Goal: Find contact information: Find contact information

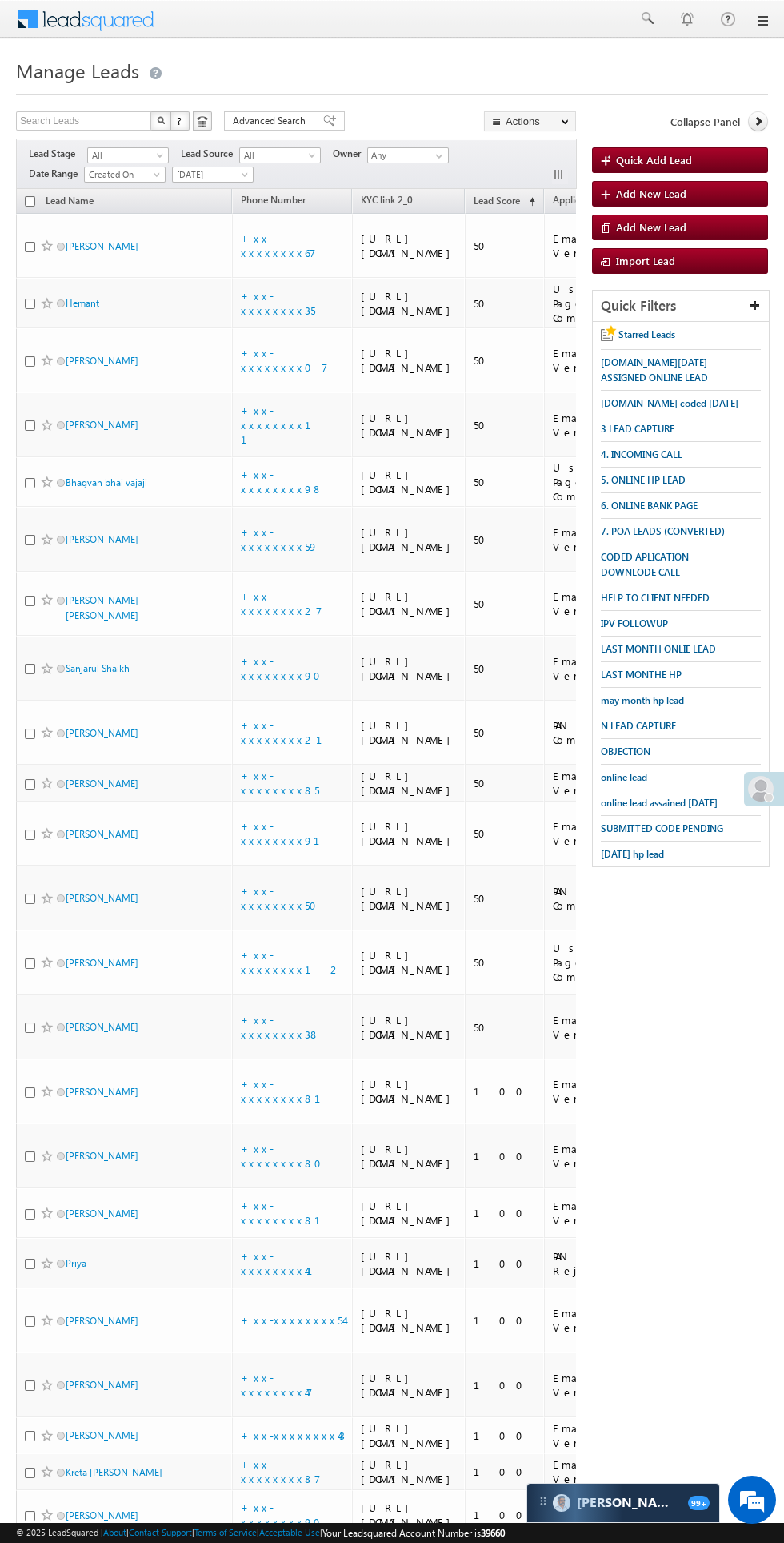
scroll to position [0, 2]
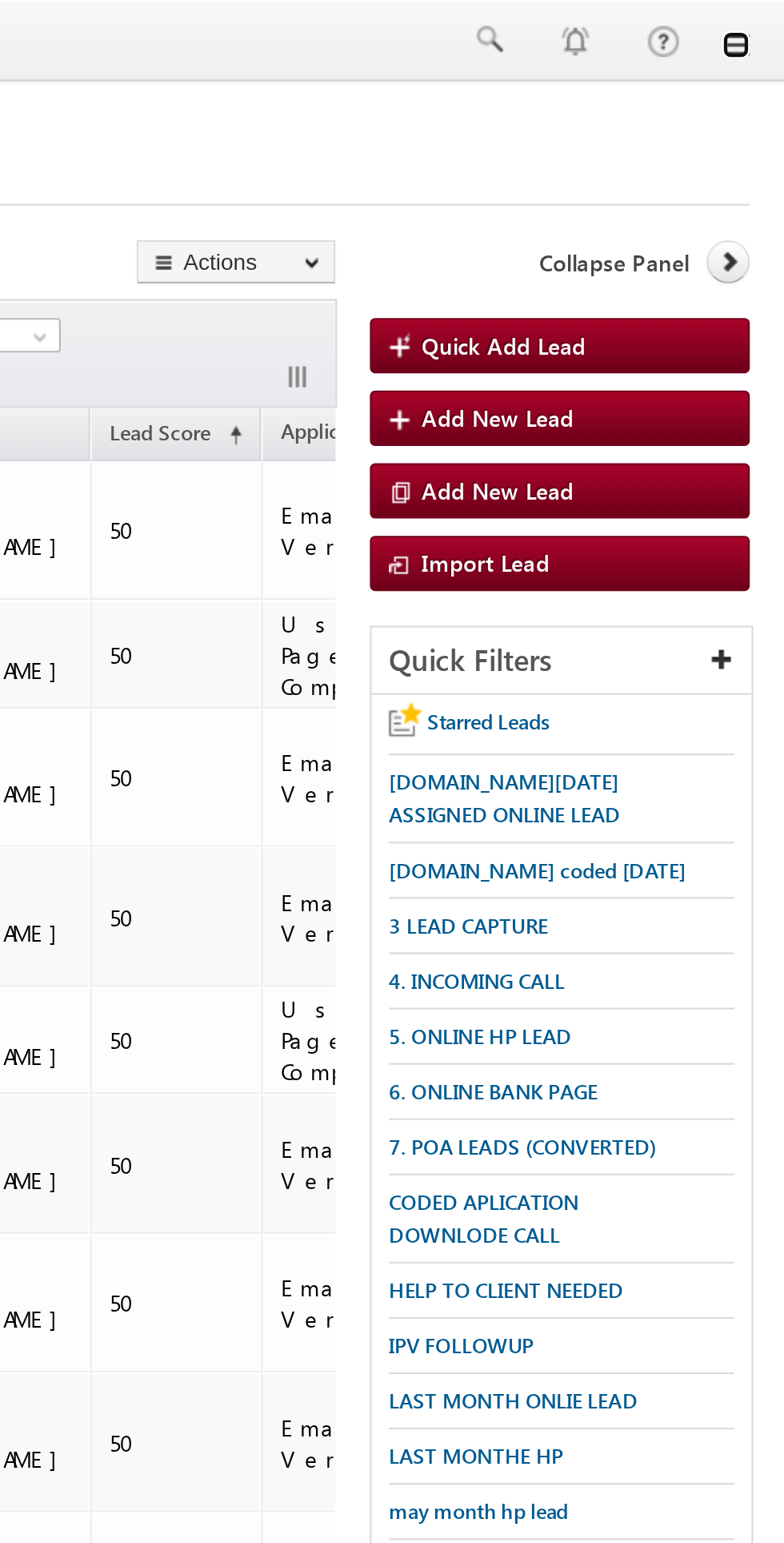
click at [762, 20] on link at bounding box center [762, 20] width 12 height 13
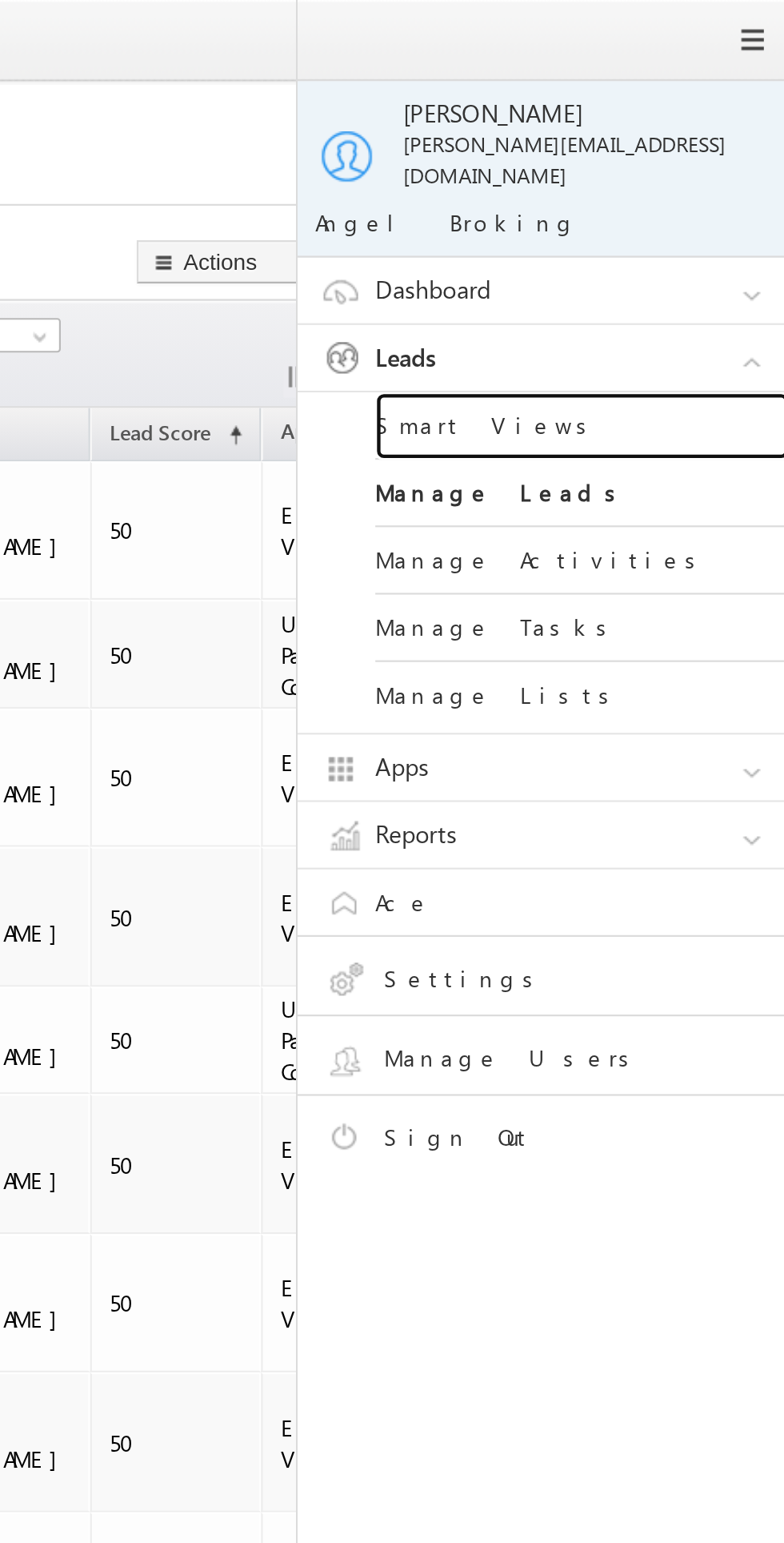
click at [647, 182] on link "Smart Views" at bounding box center [691, 197] width 192 height 31
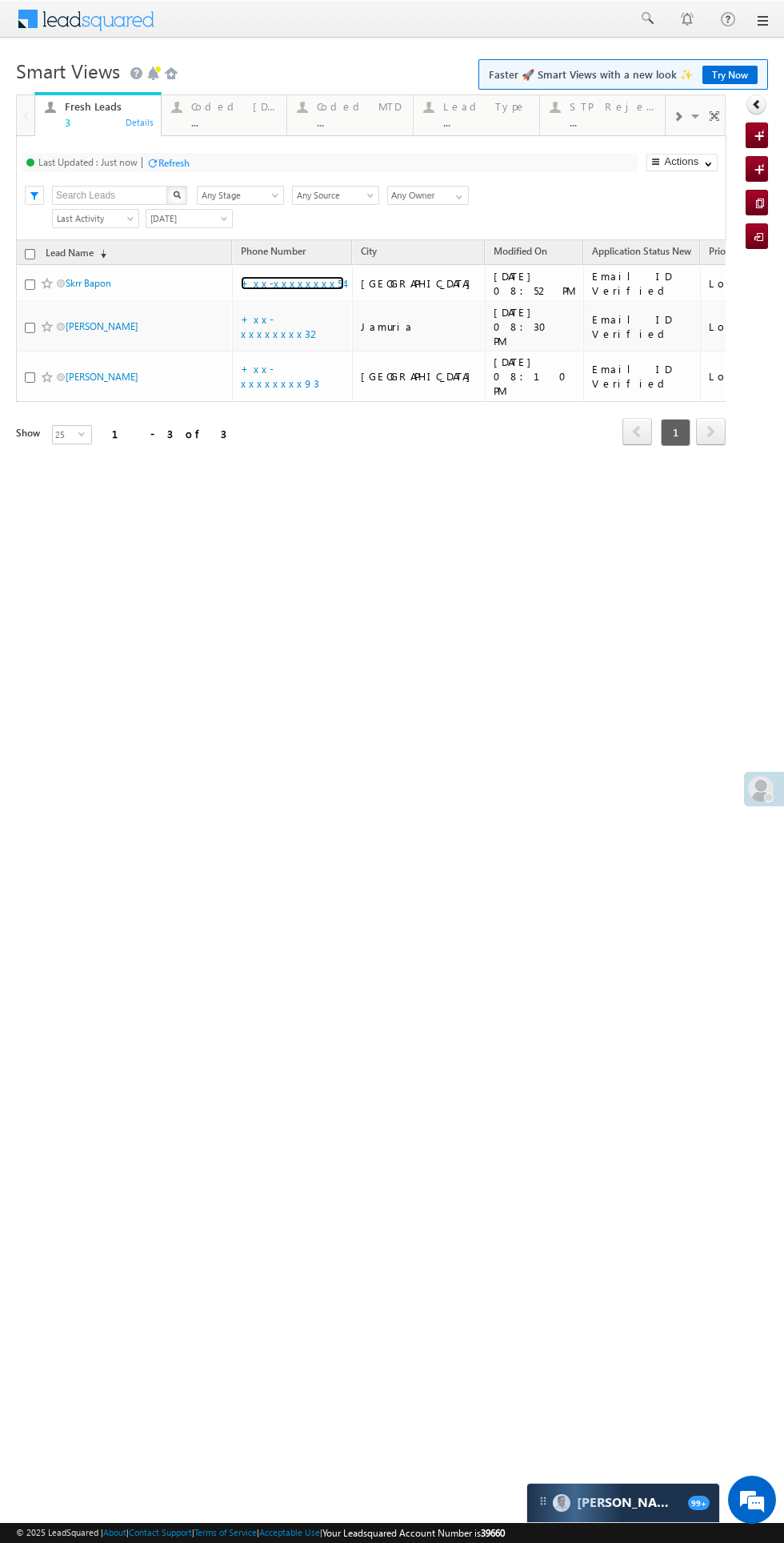
click at [306, 278] on link "+xx-xxxxxxxx54" at bounding box center [292, 283] width 103 height 13
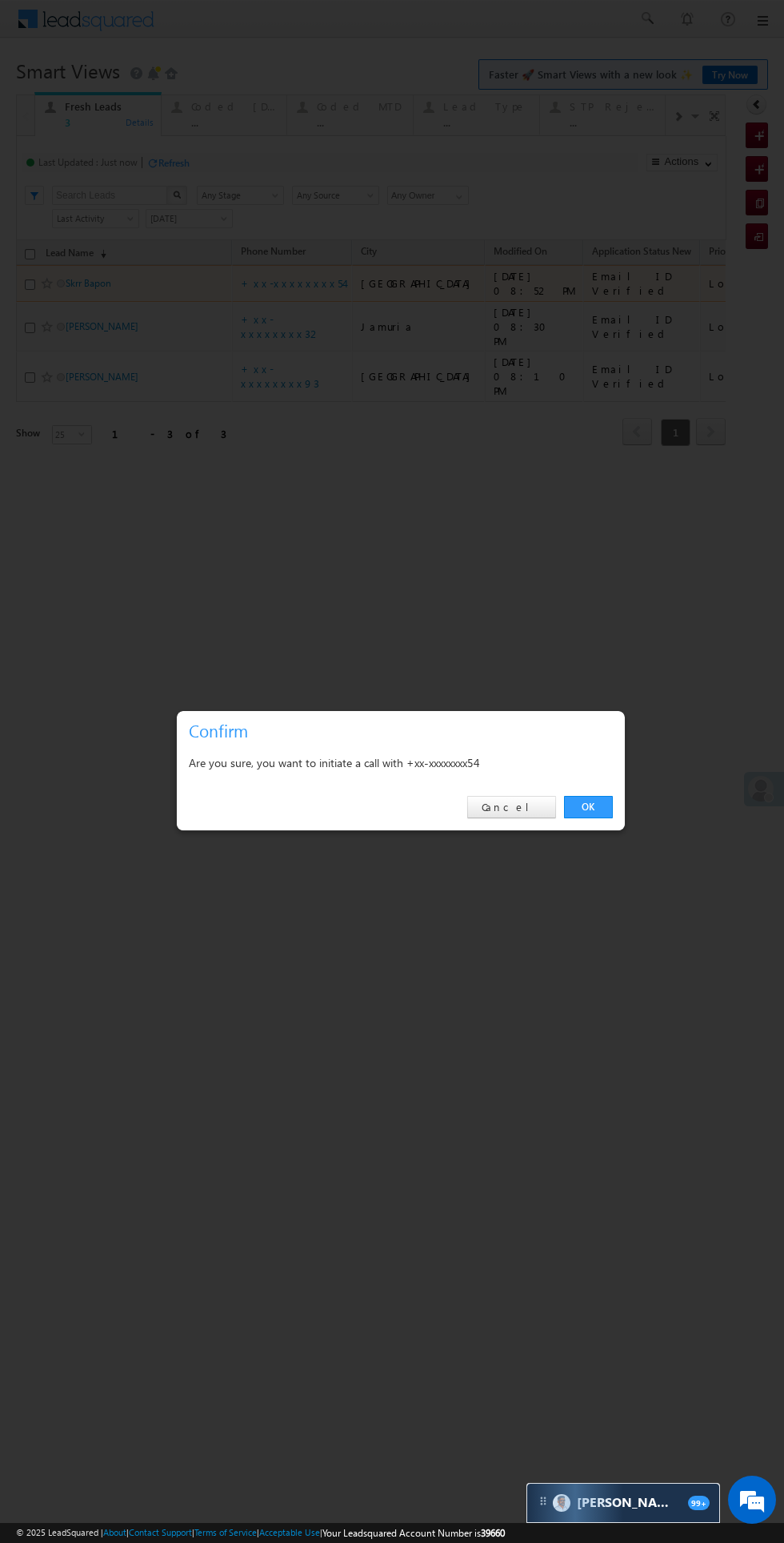
click at [584, 805] on link "OK" at bounding box center [588, 807] width 49 height 23
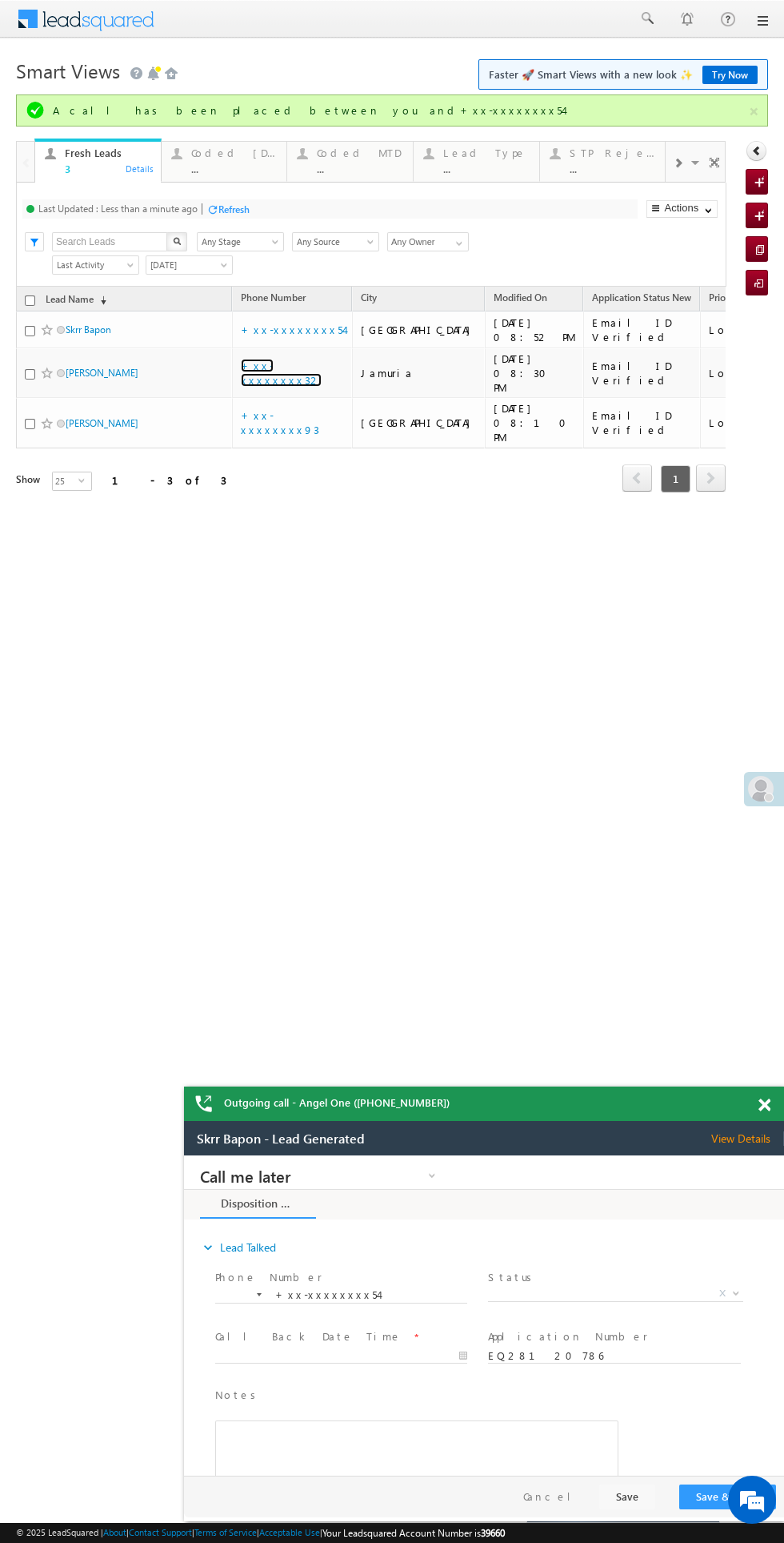
click at [293, 366] on link "+xx-xxxxxxxx32" at bounding box center [281, 373] width 81 height 28
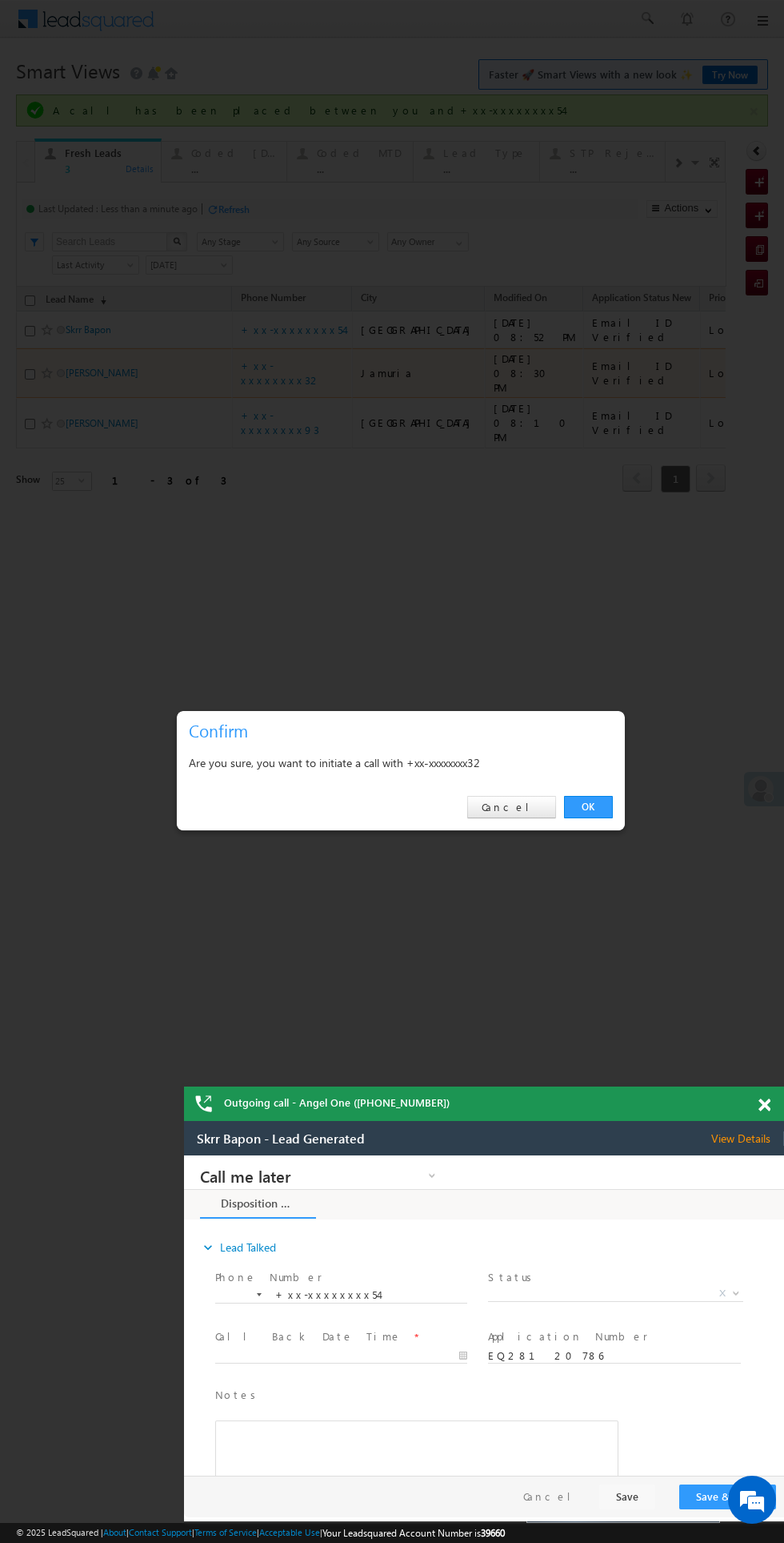
click at [582, 809] on link "OK" at bounding box center [588, 807] width 49 height 23
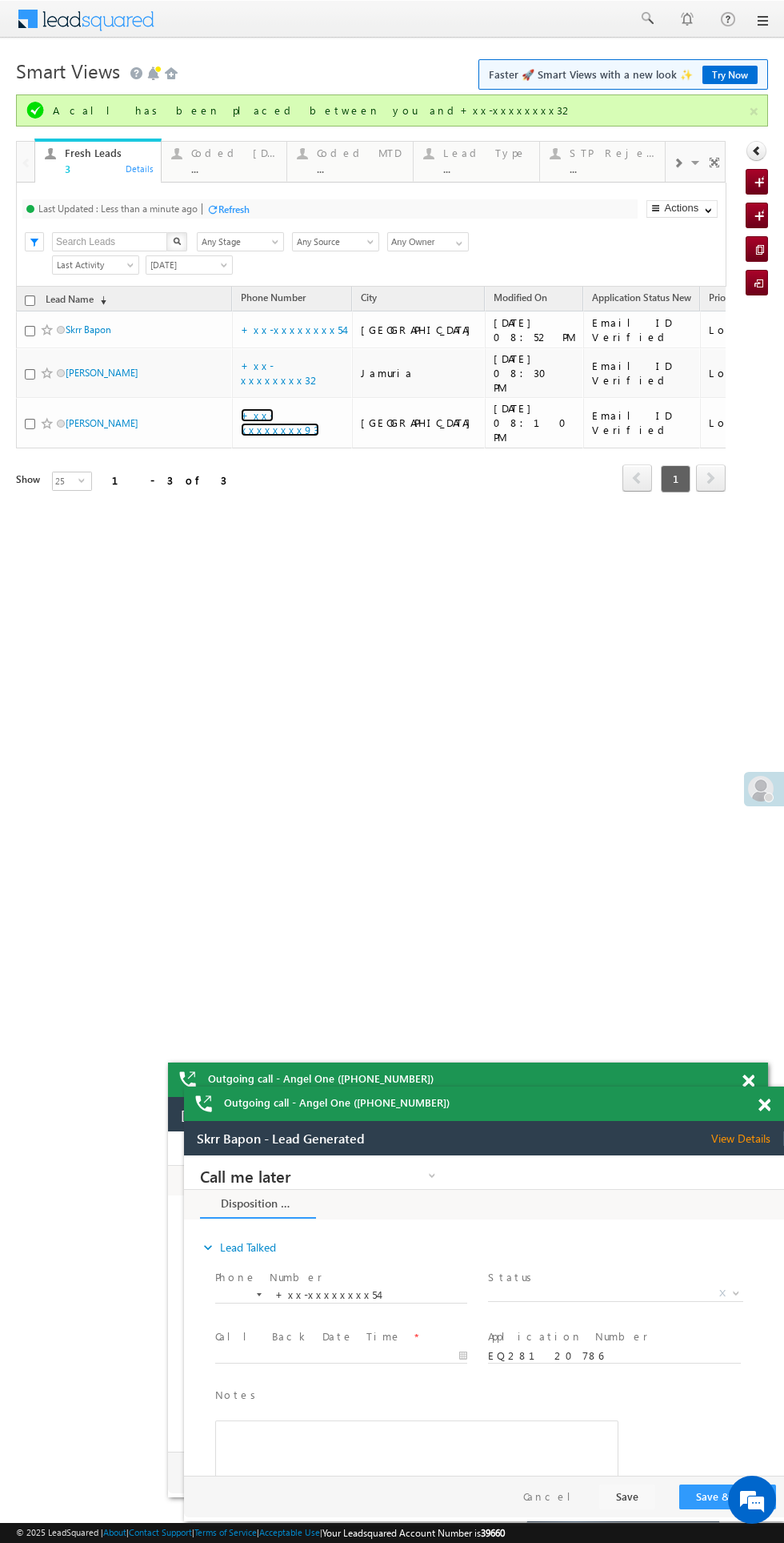
click at [293, 408] on link "+xx-xxxxxxxx93" at bounding box center [280, 423] width 78 height 28
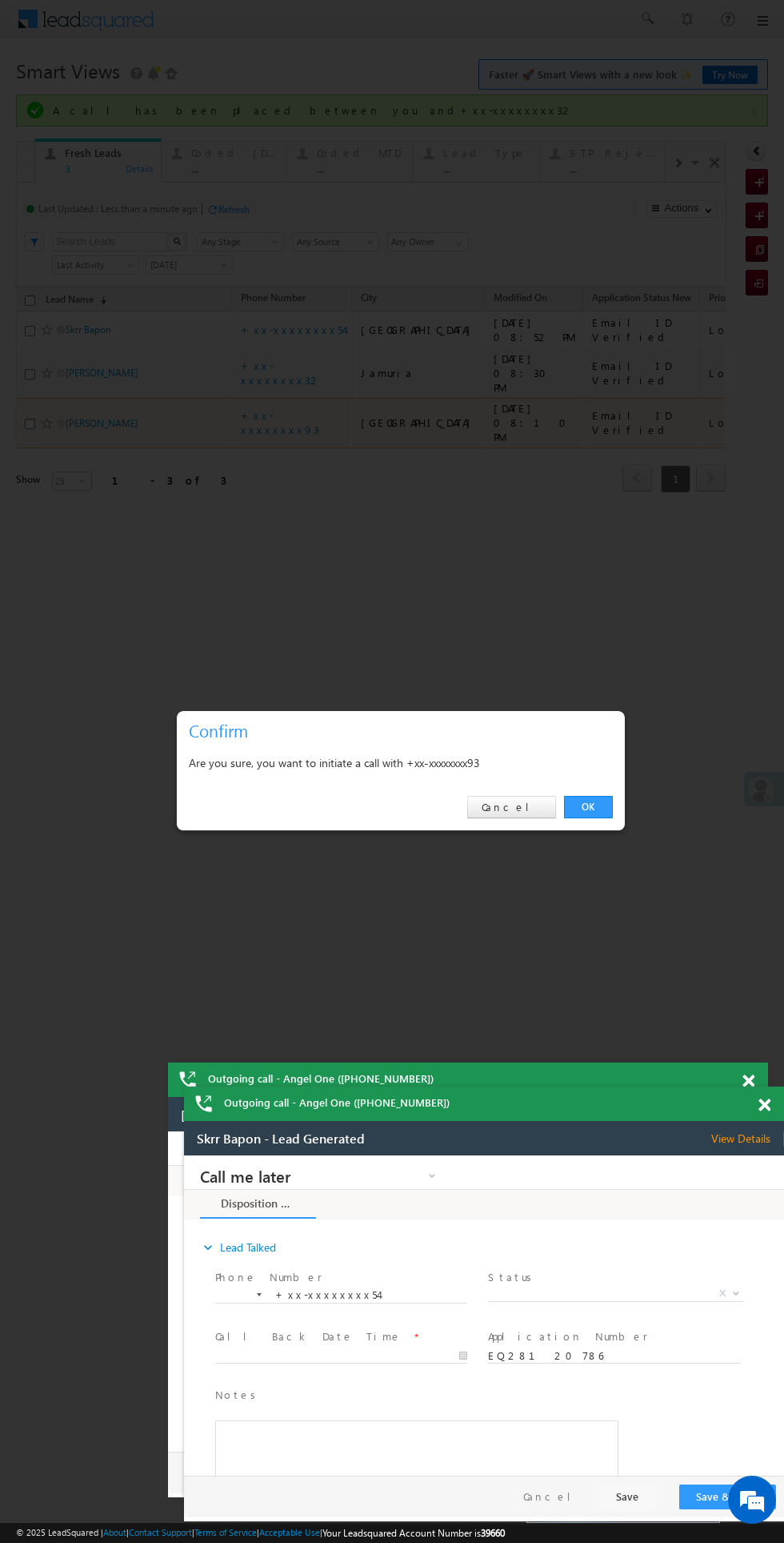
click at [589, 801] on link "OK" at bounding box center [588, 807] width 49 height 23
